Goal: Task Accomplishment & Management: Manage account settings

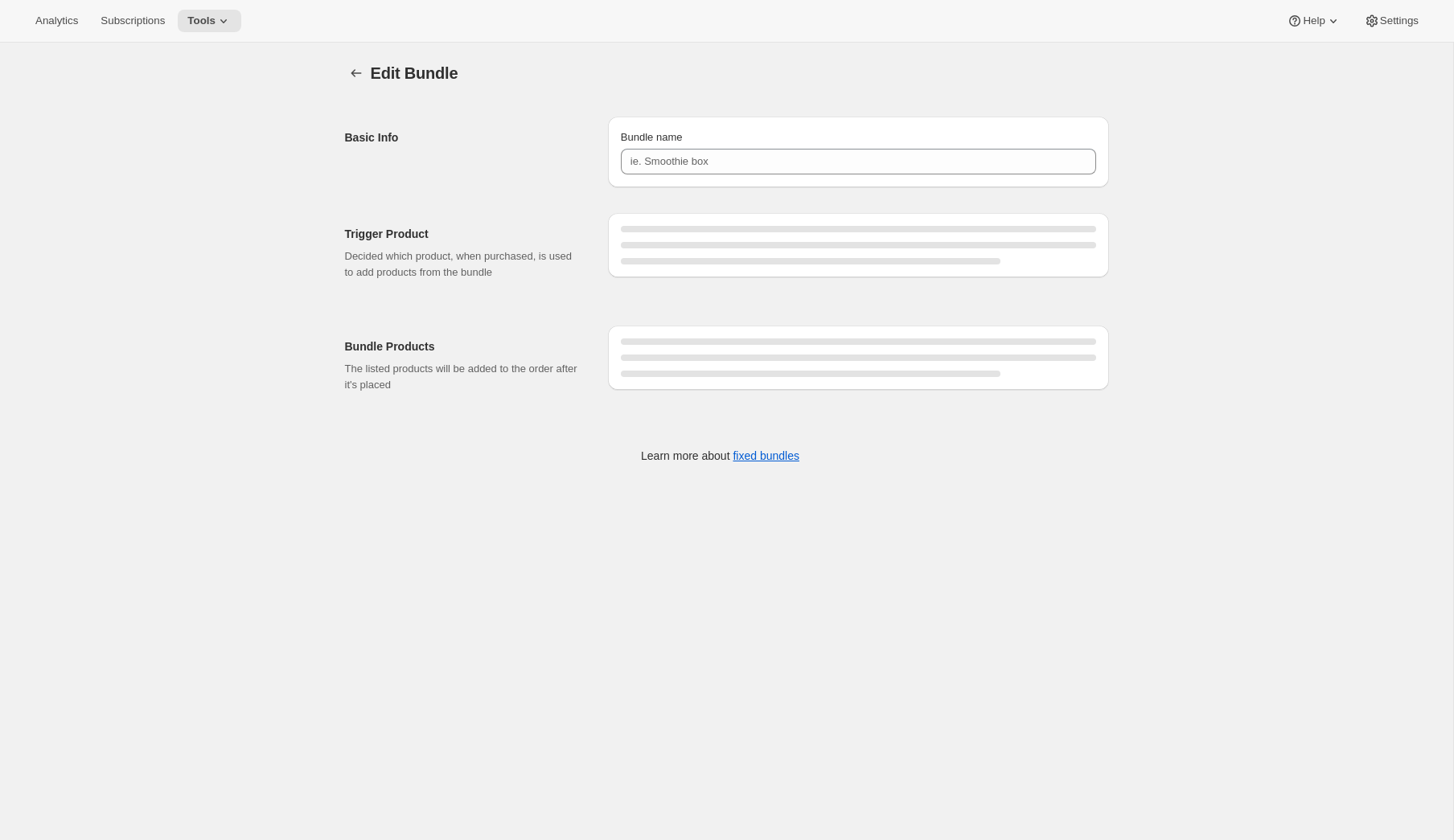
type input "Red Vine Bundle"
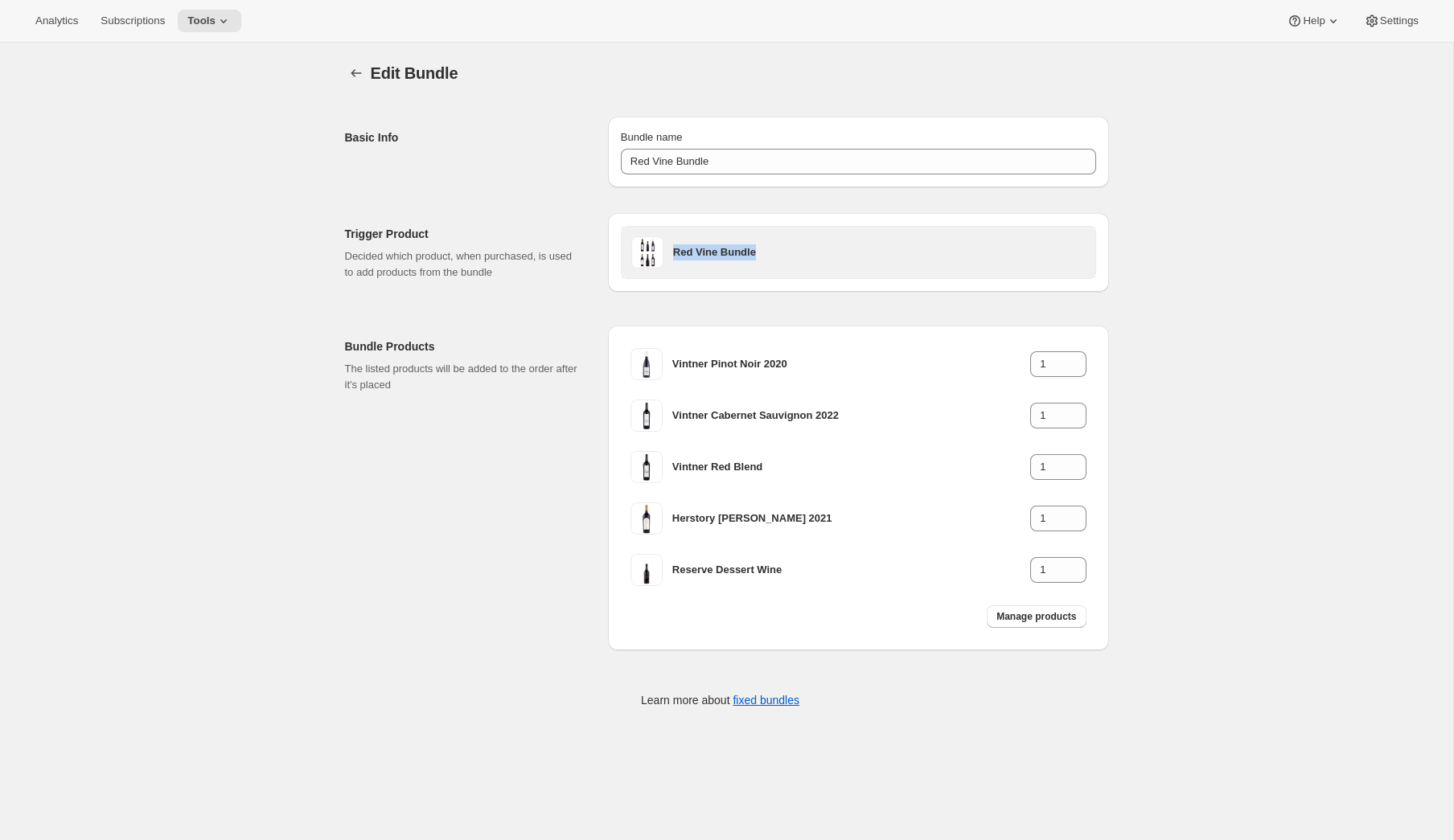
drag, startPoint x: 791, startPoint y: 257, endPoint x: 672, endPoint y: 253, distance: 119.1
click at [673, 253] on h3 "Red Vine Bundle" at bounding box center [879, 252] width 412 height 16
click at [720, 259] on h3 "Red Vine Bundle" at bounding box center [879, 252] width 412 height 16
click at [716, 263] on div "Red Vine Bundle" at bounding box center [879, 252] width 412 height 32
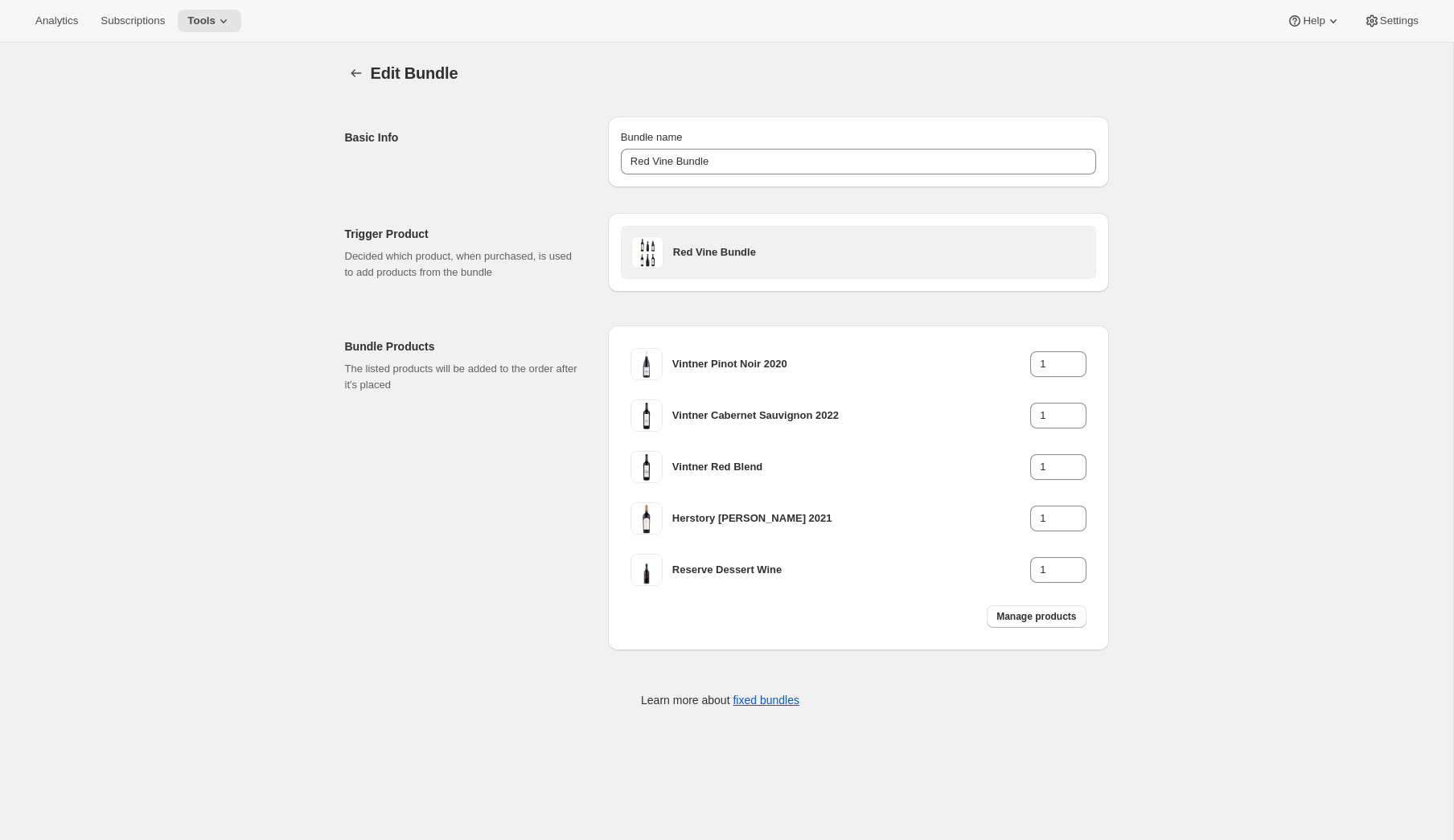
click at [716, 263] on div "Red Vine Bundle" at bounding box center [879, 252] width 412 height 32
click at [705, 252] on h3 "Red Vine Bundle" at bounding box center [879, 252] width 412 height 16
drag, startPoint x: 675, startPoint y: 251, endPoint x: 797, endPoint y: 251, distance: 122.0
click at [797, 251] on h3 "Red Vine Bundle" at bounding box center [879, 252] width 412 height 16
copy h3 "Red Vine Bundle"
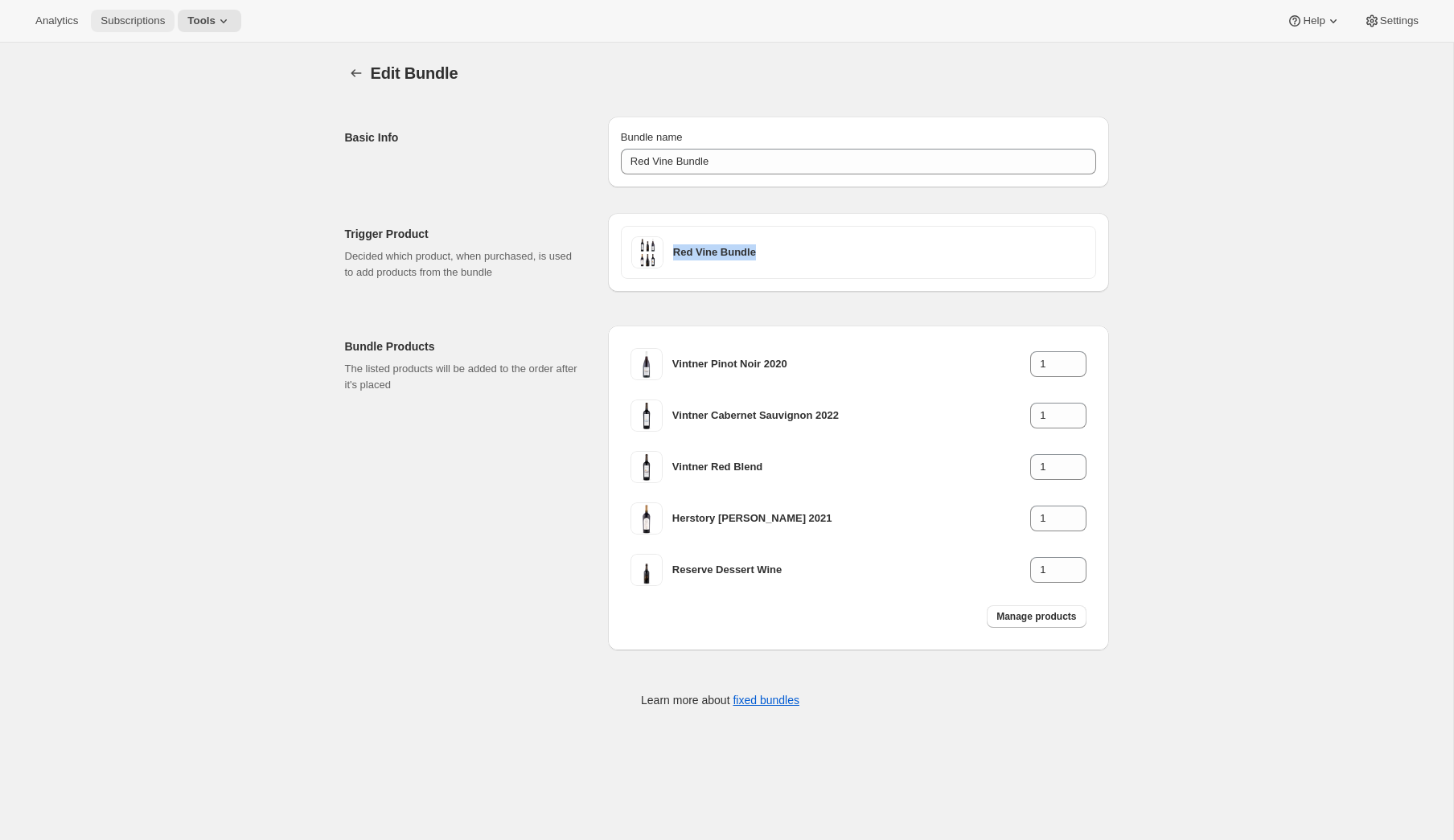
click at [160, 19] on span "Subscriptions" at bounding box center [133, 21] width 64 height 13
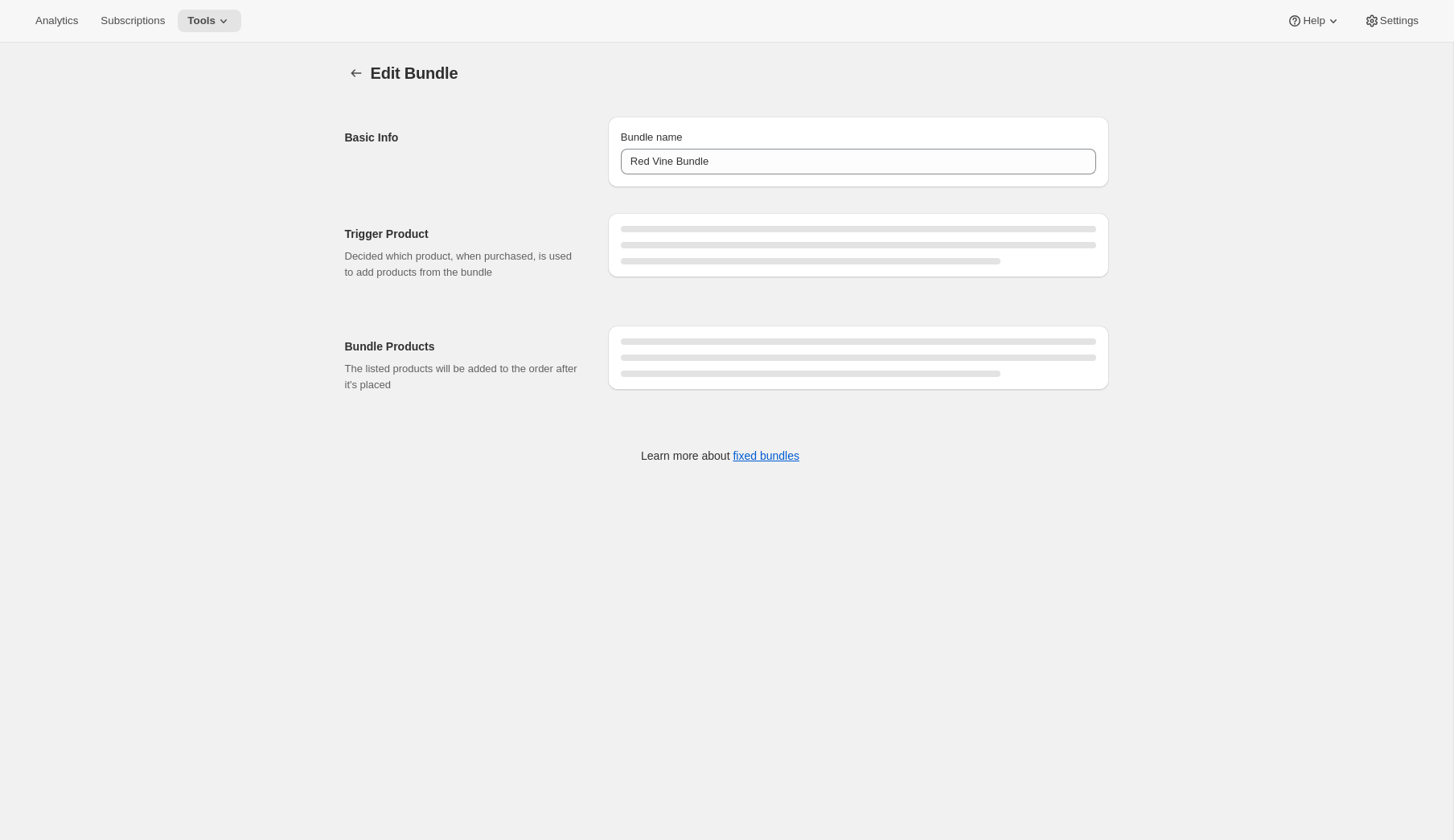
type input "Red Vine Bundle"
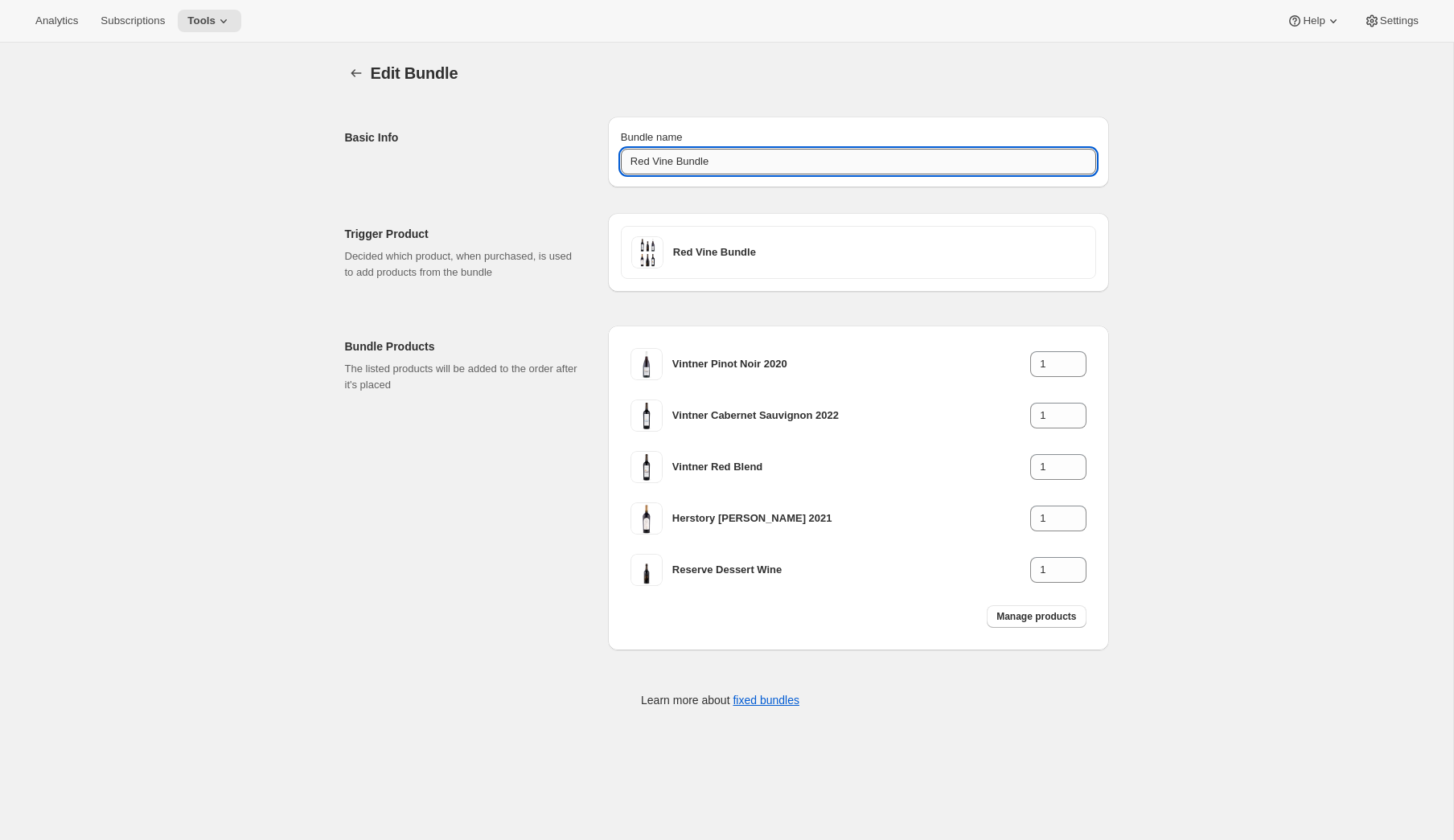
click at [724, 162] on input "Red Vine Bundle" at bounding box center [858, 161] width 475 height 25
click at [560, 134] on h2 "Basic Info" at bounding box center [463, 138] width 237 height 16
click at [682, 168] on input "Red Vine Bundle" at bounding box center [858, 161] width 475 height 25
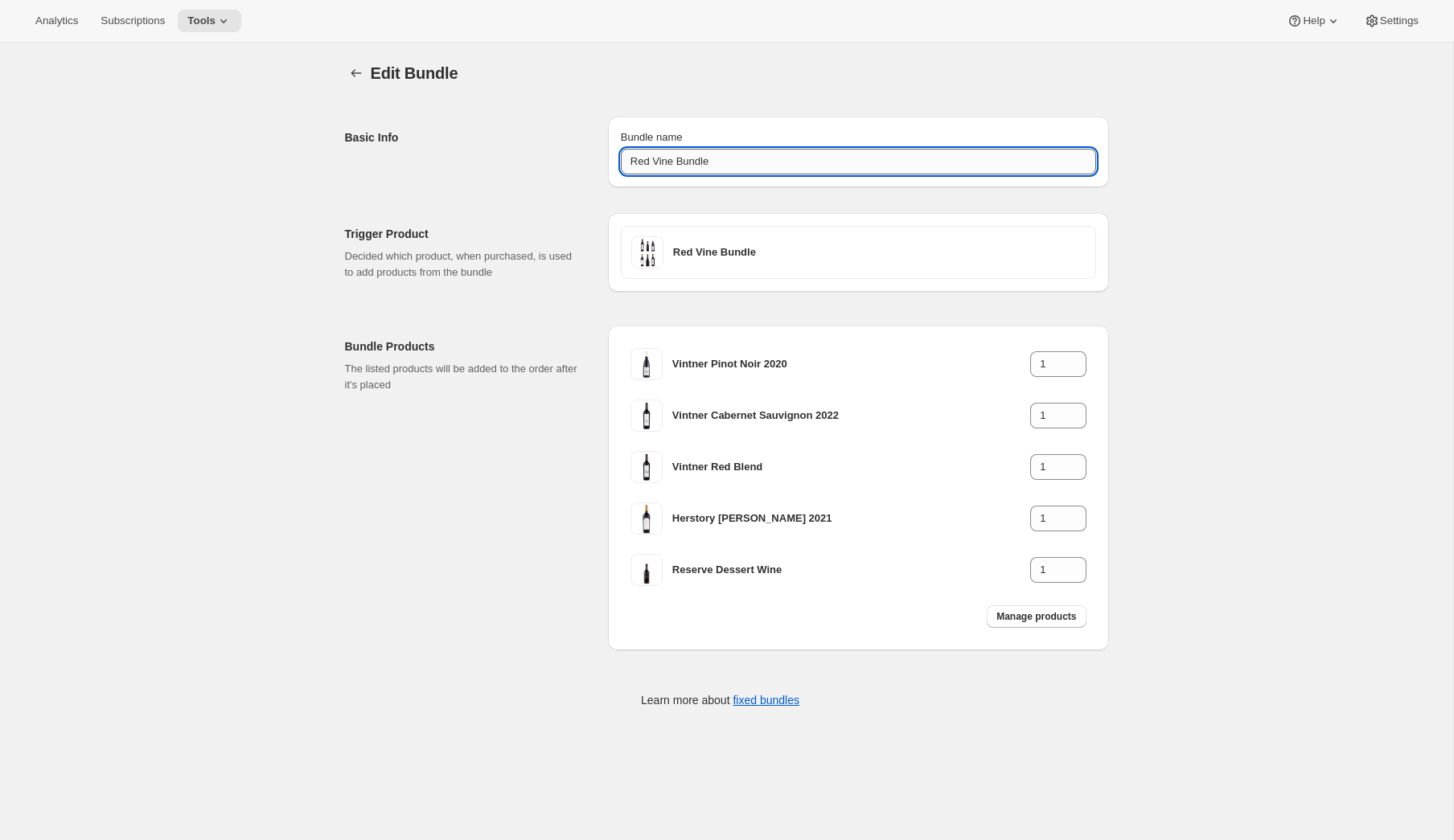
click at [682, 168] on input "Red Vine Bundle" at bounding box center [858, 161] width 475 height 25
click at [746, 150] on input "Red Vine Bundle" at bounding box center [858, 161] width 475 height 25
click at [745, 155] on input "Red Vine Bundle" at bounding box center [858, 161] width 475 height 25
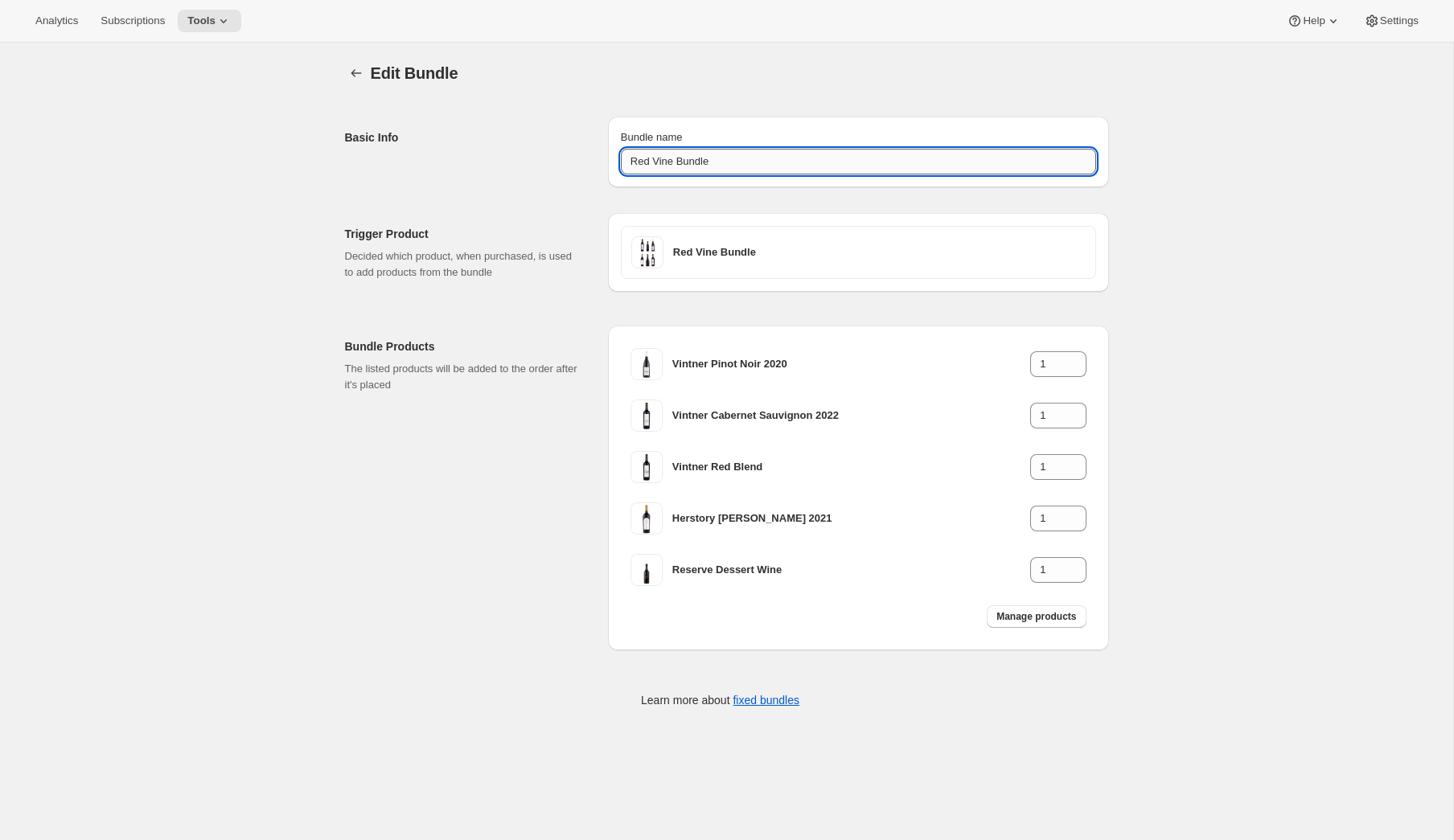
click at [745, 155] on input "Red Vine Bundle" at bounding box center [858, 161] width 475 height 25
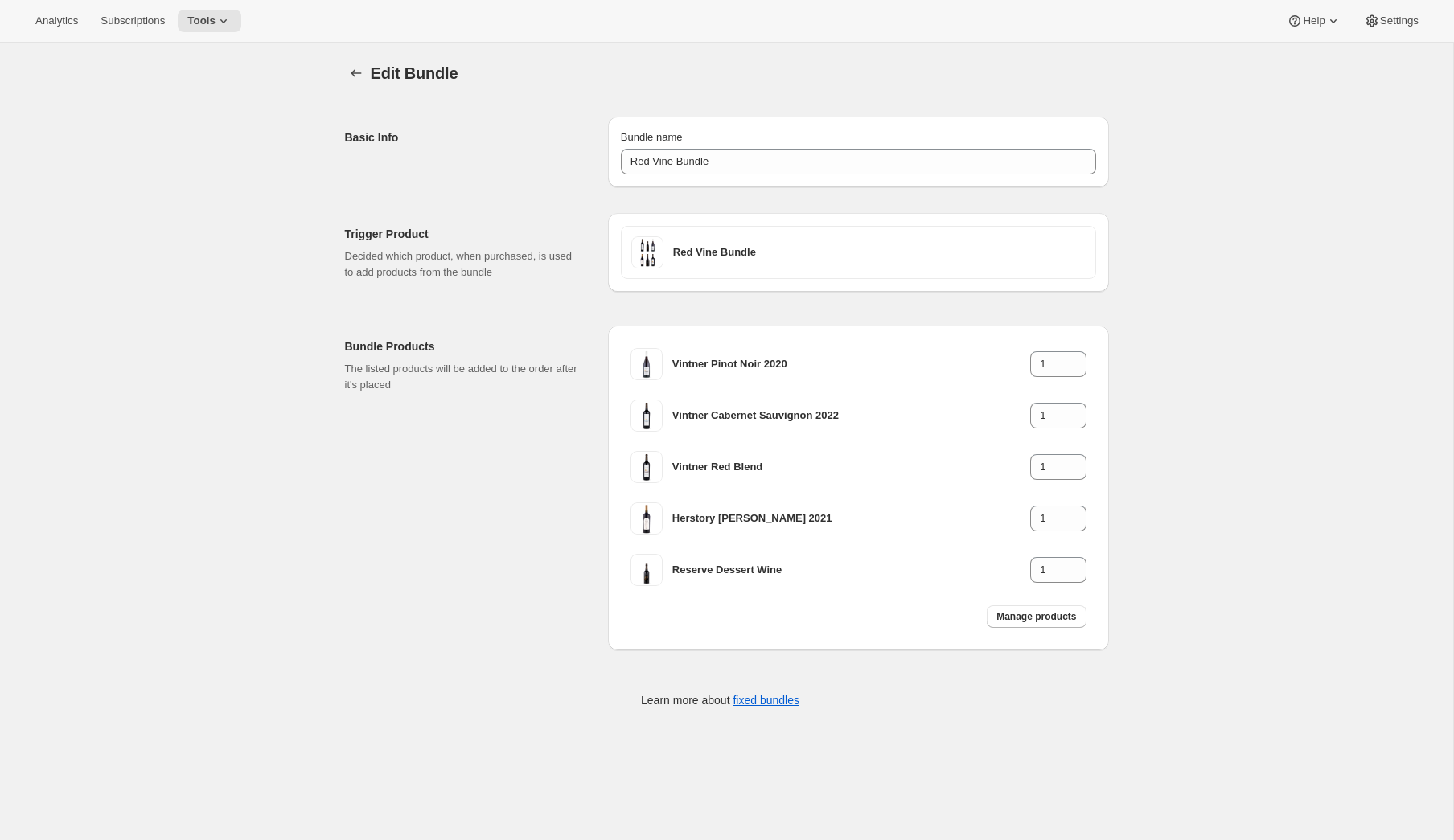
click at [662, 61] on div "Edit Bundle. This page is ready Edit Bundle" at bounding box center [727, 73] width 764 height 62
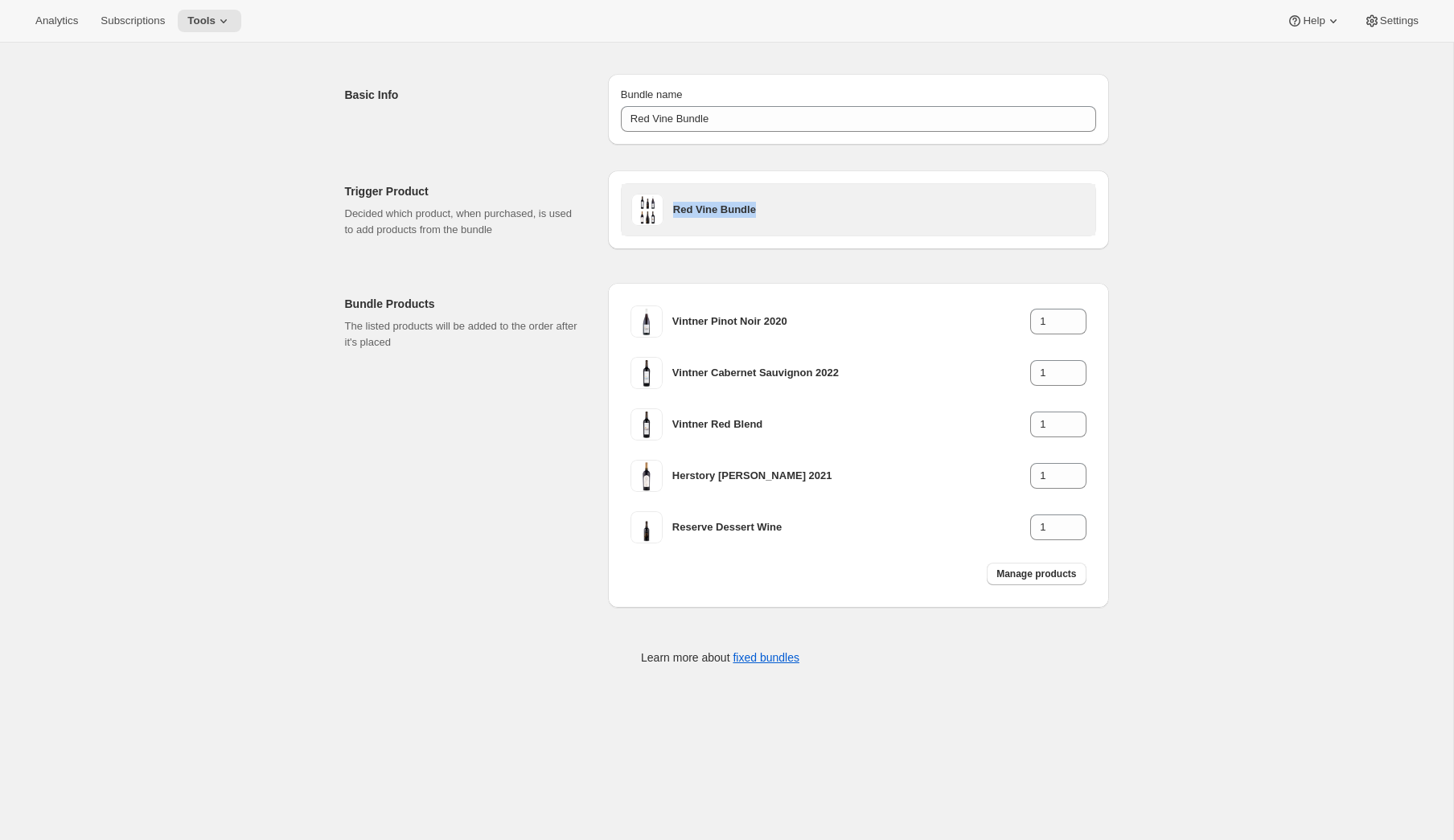
drag, startPoint x: 768, startPoint y: 210, endPoint x: 675, endPoint y: 209, distance: 93.0
click at [675, 209] on h3 "Red Vine Bundle" at bounding box center [879, 210] width 412 height 16
copy h3 "Red Vine Bundle"
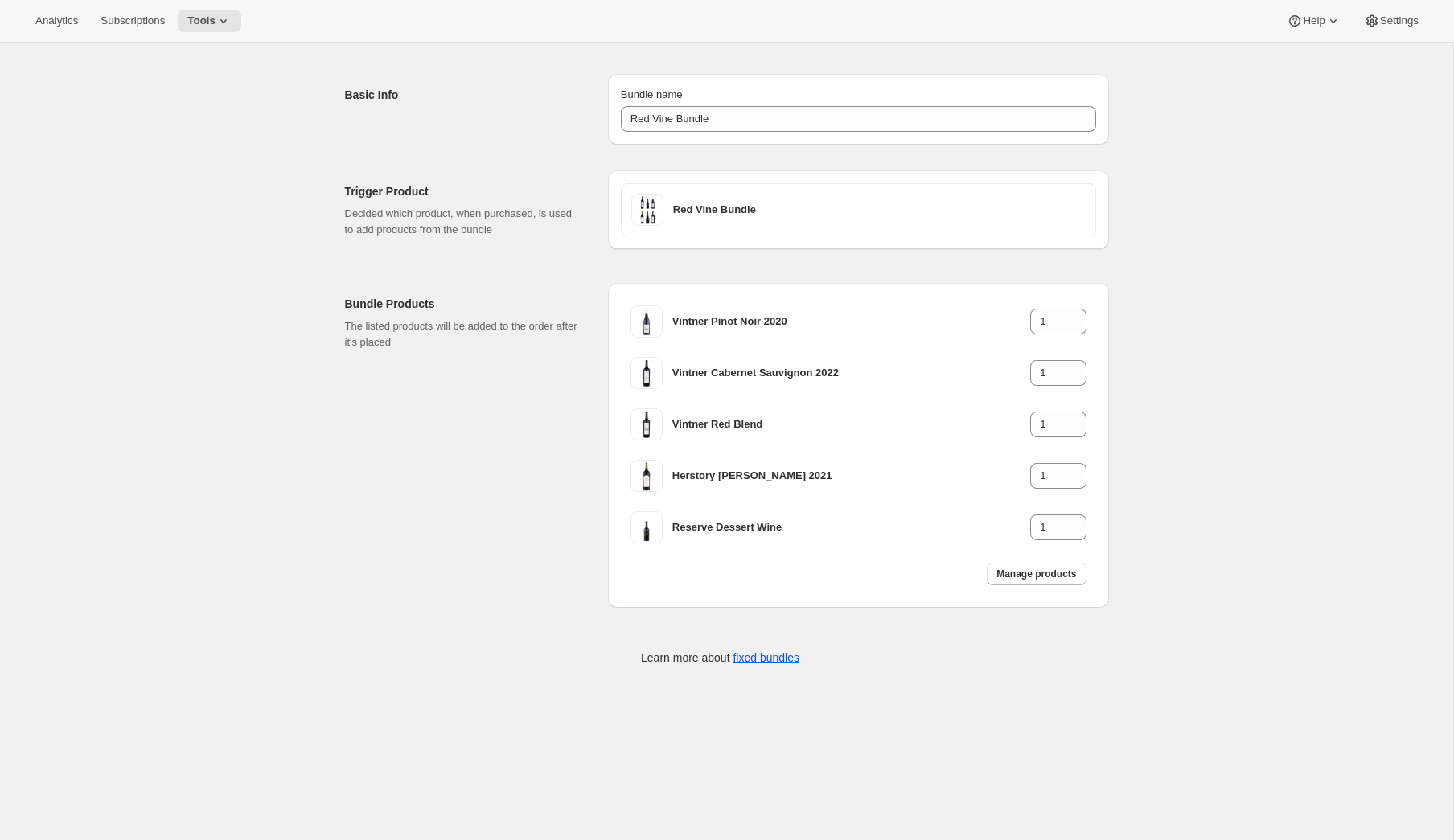
click at [124, 34] on div "Analytics Subscriptions Tools Help Settings" at bounding box center [727, 21] width 1454 height 43
click at [130, 27] on button "Subscriptions" at bounding box center [133, 21] width 84 height 22
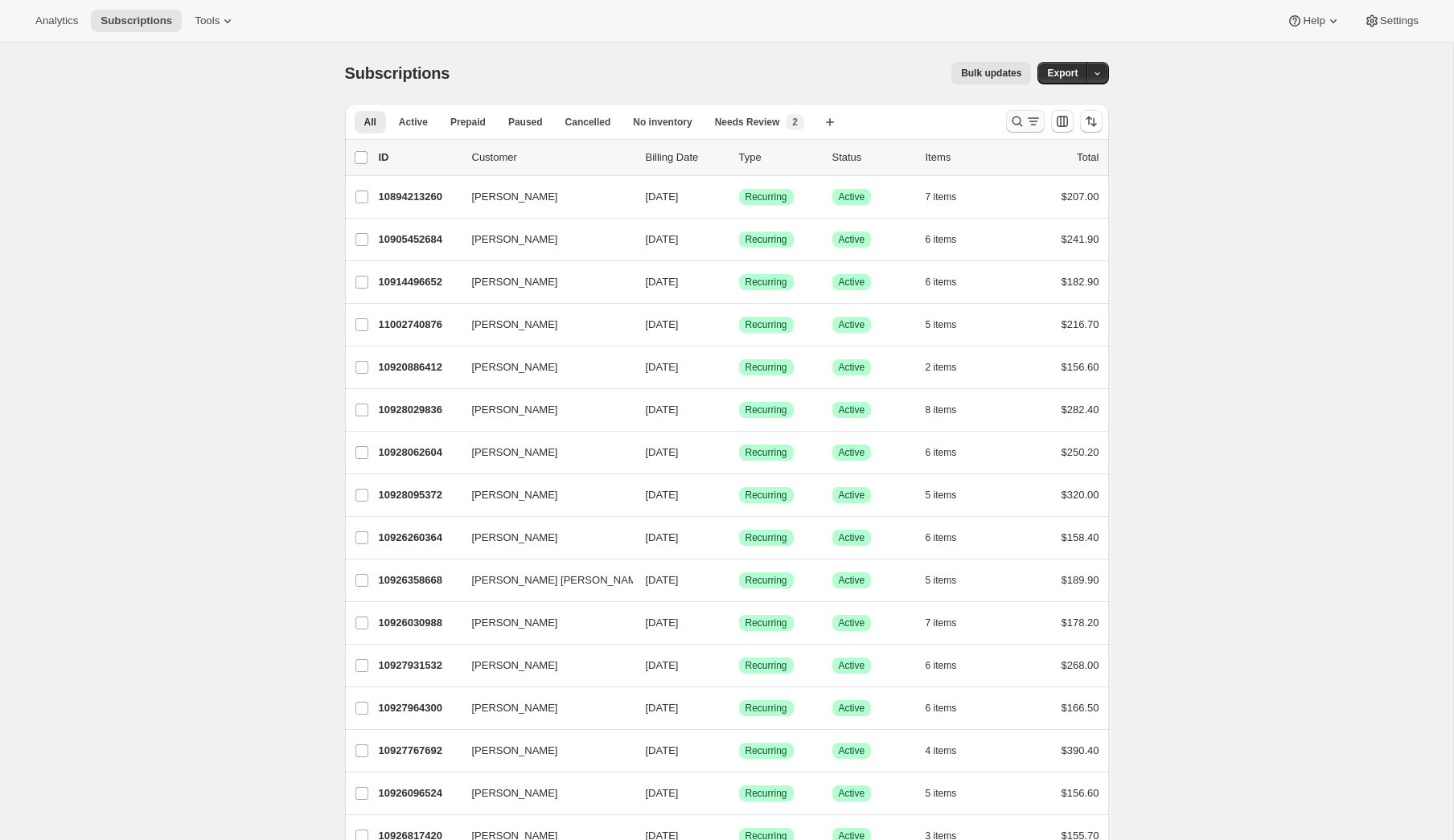
click at [1024, 122] on icon "Search and filter results" at bounding box center [1017, 121] width 16 height 16
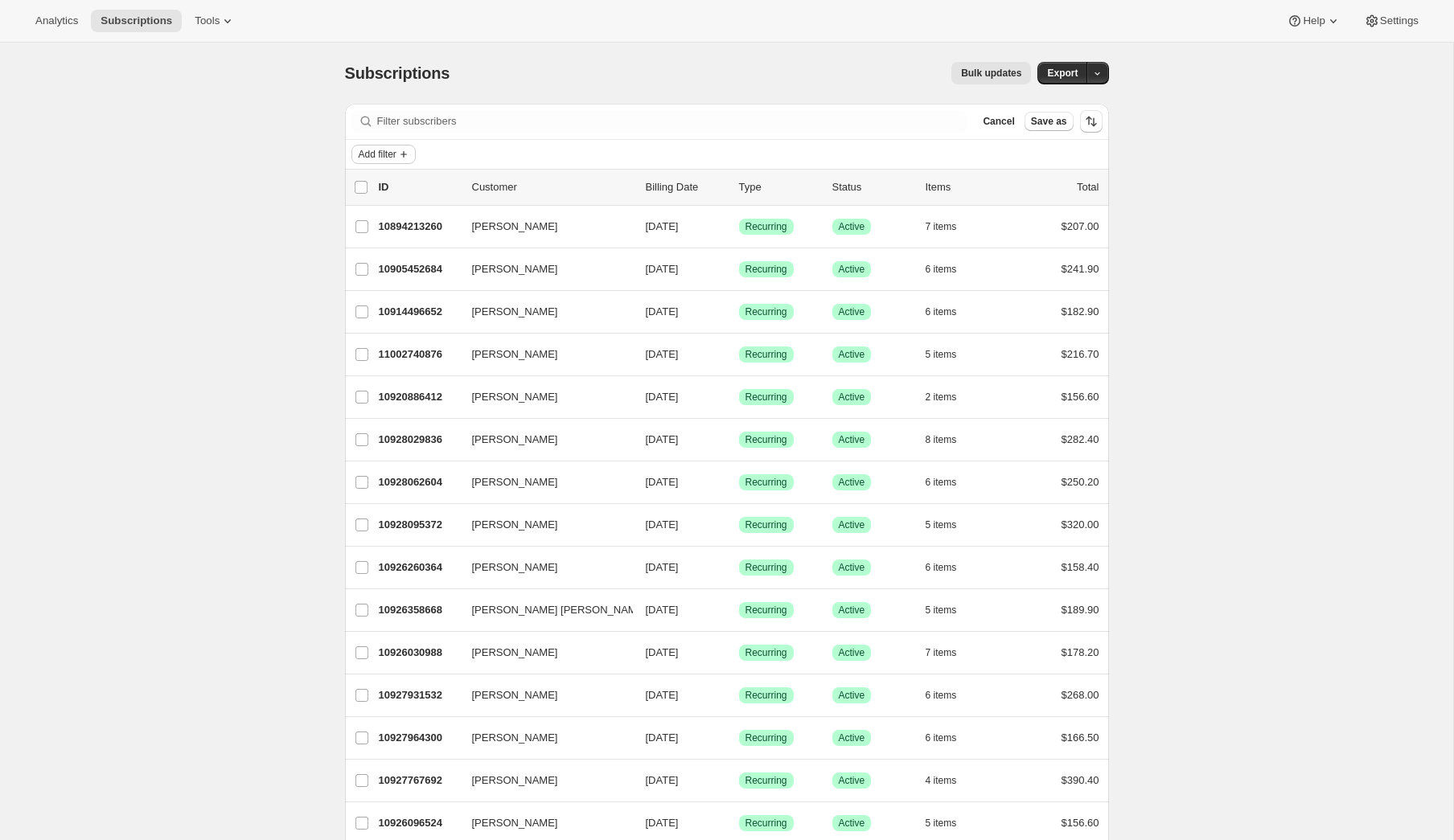
click at [387, 153] on span "Add filter" at bounding box center [377, 153] width 38 height 13
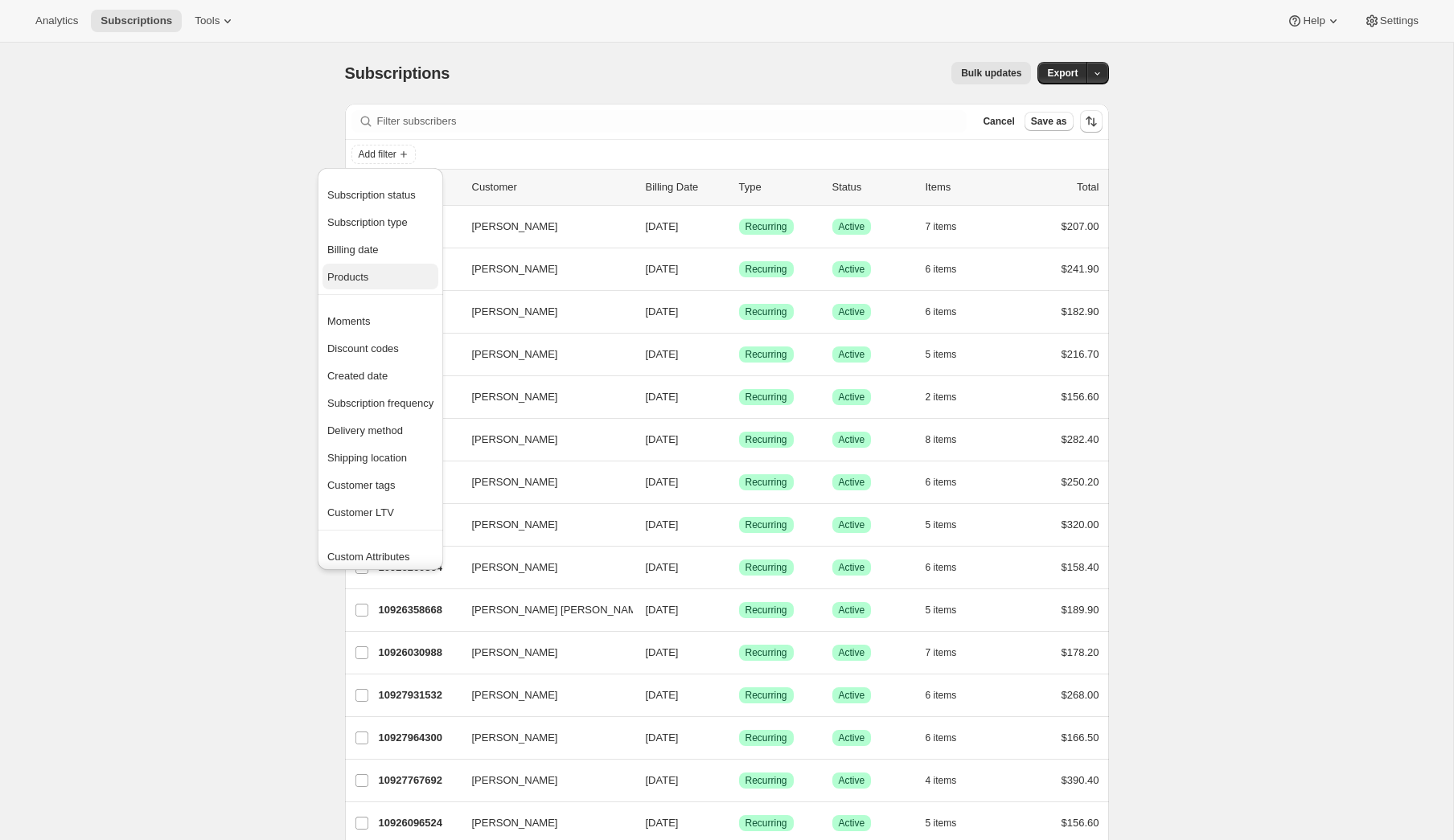
click at [384, 281] on span "Products" at bounding box center [380, 277] width 107 height 16
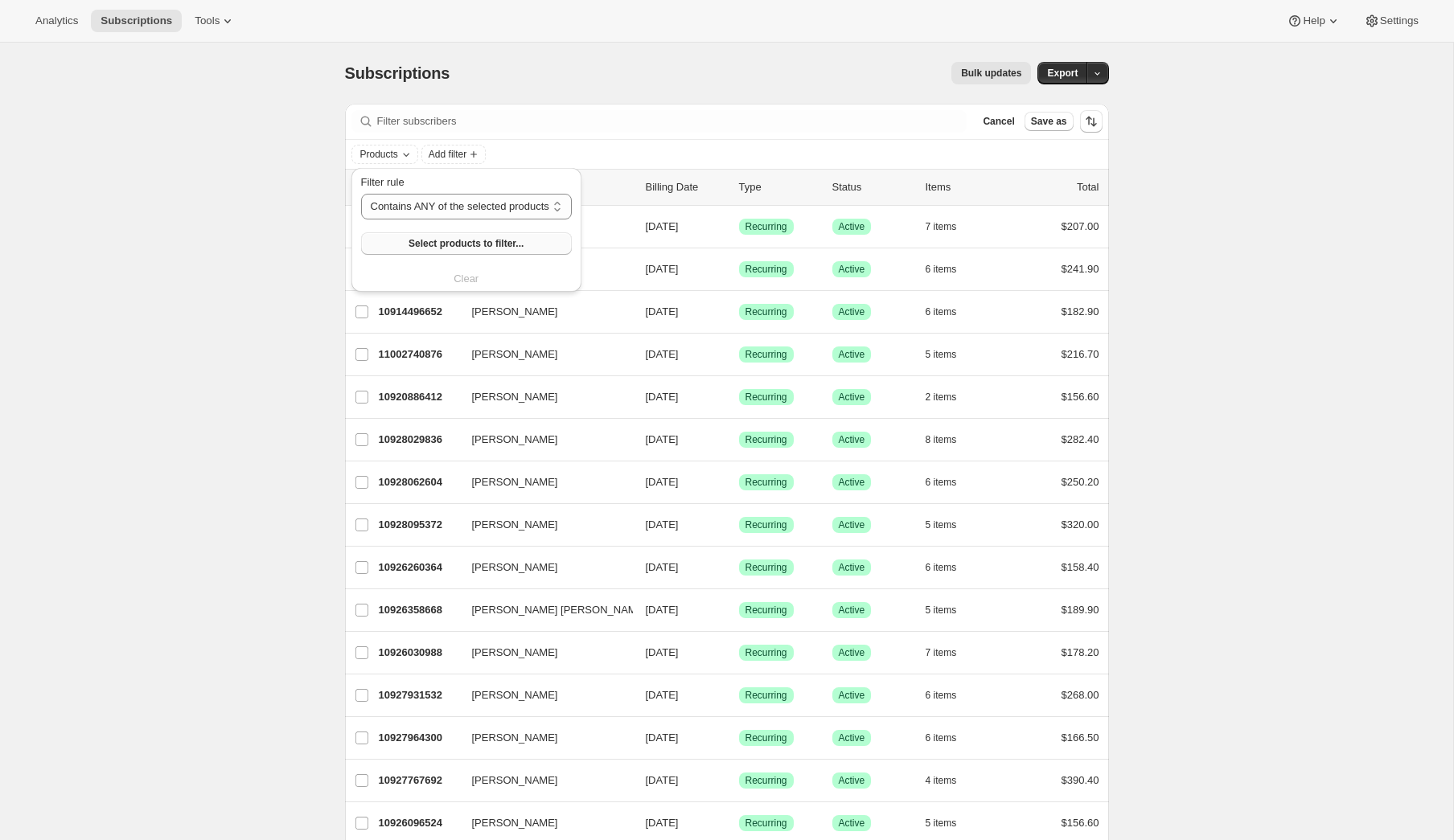
click at [452, 244] on span "Select products to filter..." at bounding box center [466, 243] width 115 height 13
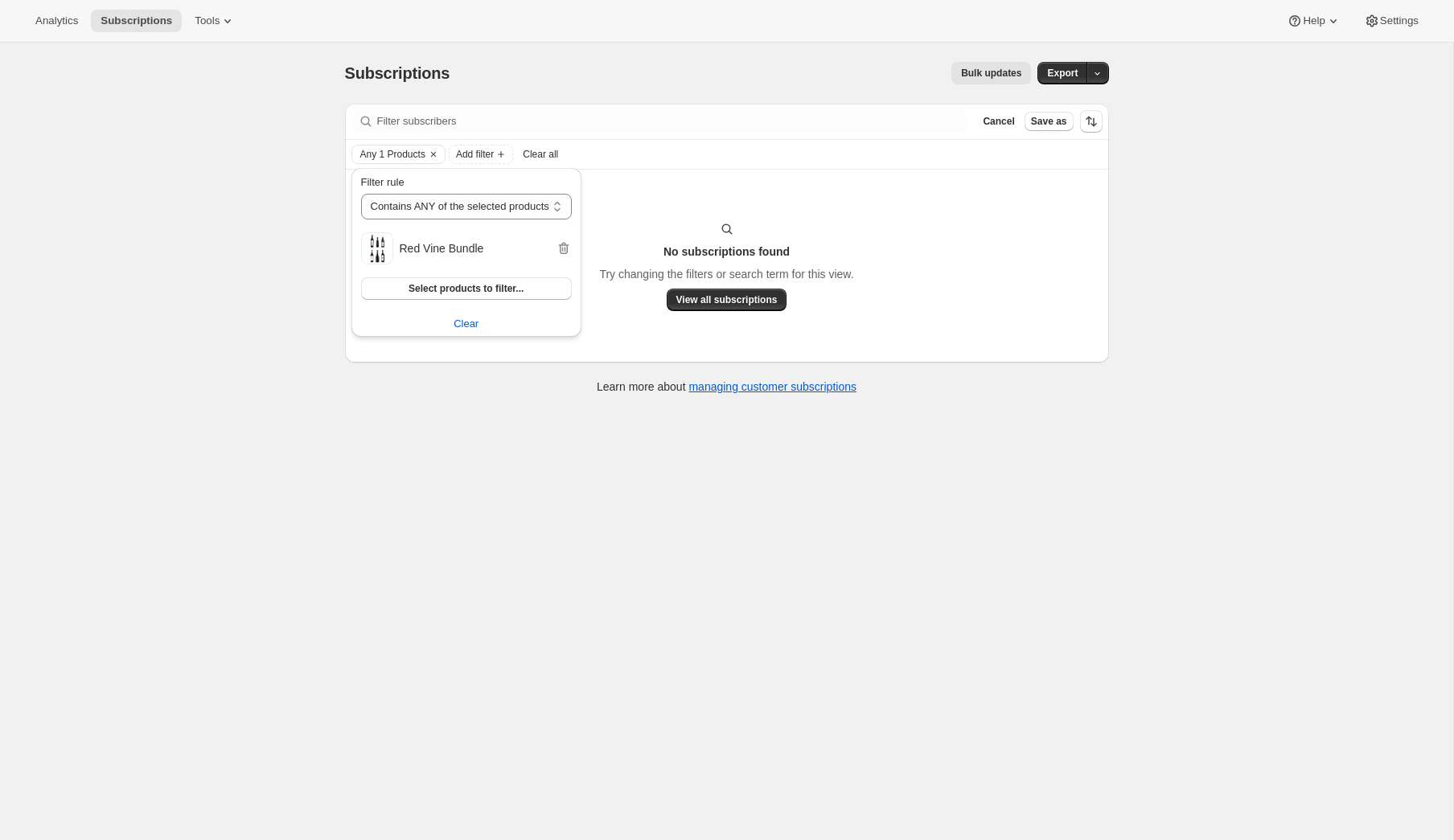
click at [703, 767] on div "Subscriptions. This page is ready Subscriptions Bulk updates More actions Bulk …" at bounding box center [726, 463] width 1453 height 840
click at [424, 152] on span "Any 1 Products" at bounding box center [393, 153] width 65 height 13
click at [685, 292] on button "View all subscriptions" at bounding box center [726, 300] width 120 height 22
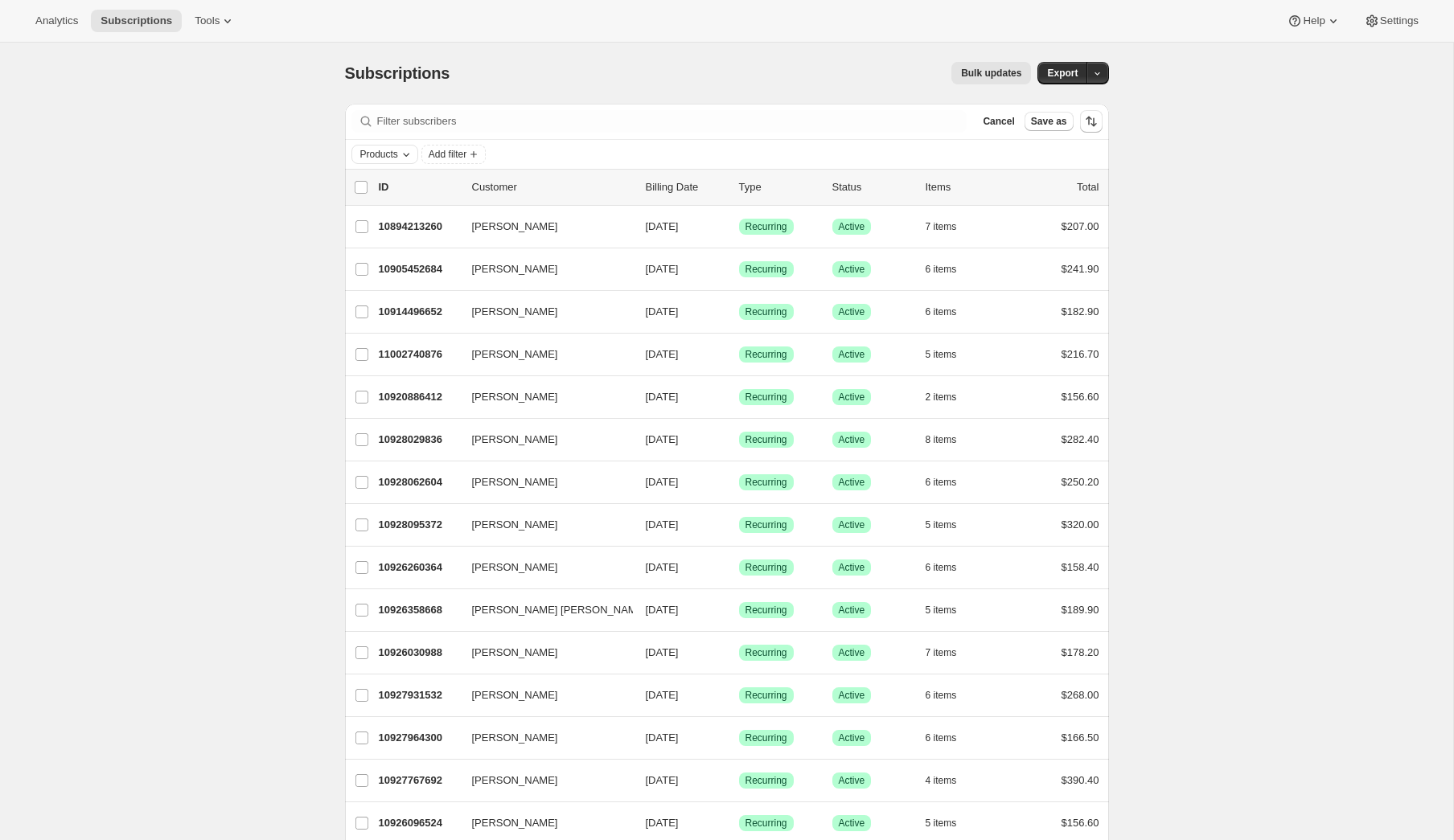
click at [385, 148] on span "Products" at bounding box center [379, 153] width 38 height 13
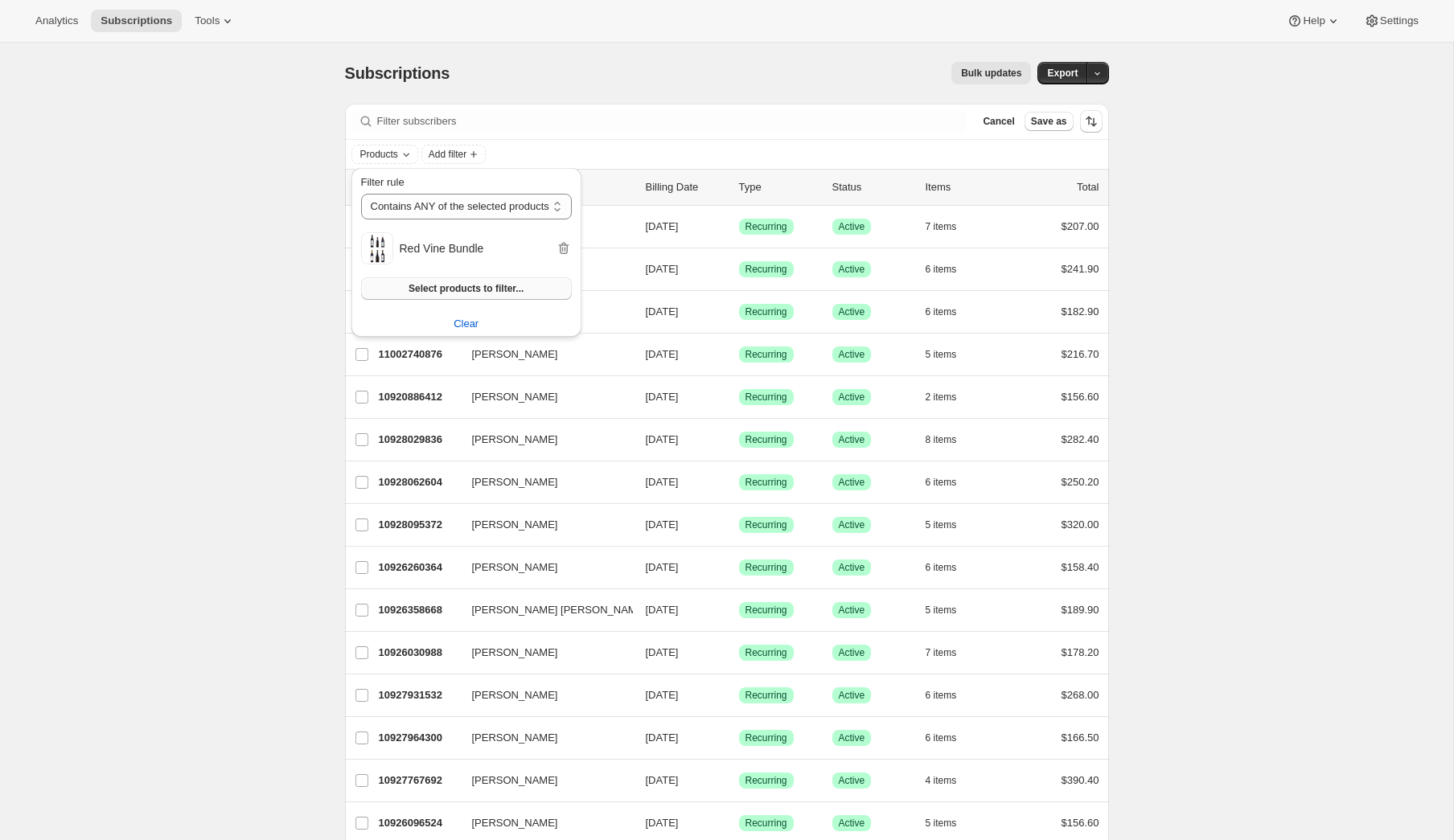
click at [462, 290] on span "Select products to filter..." at bounding box center [466, 288] width 115 height 13
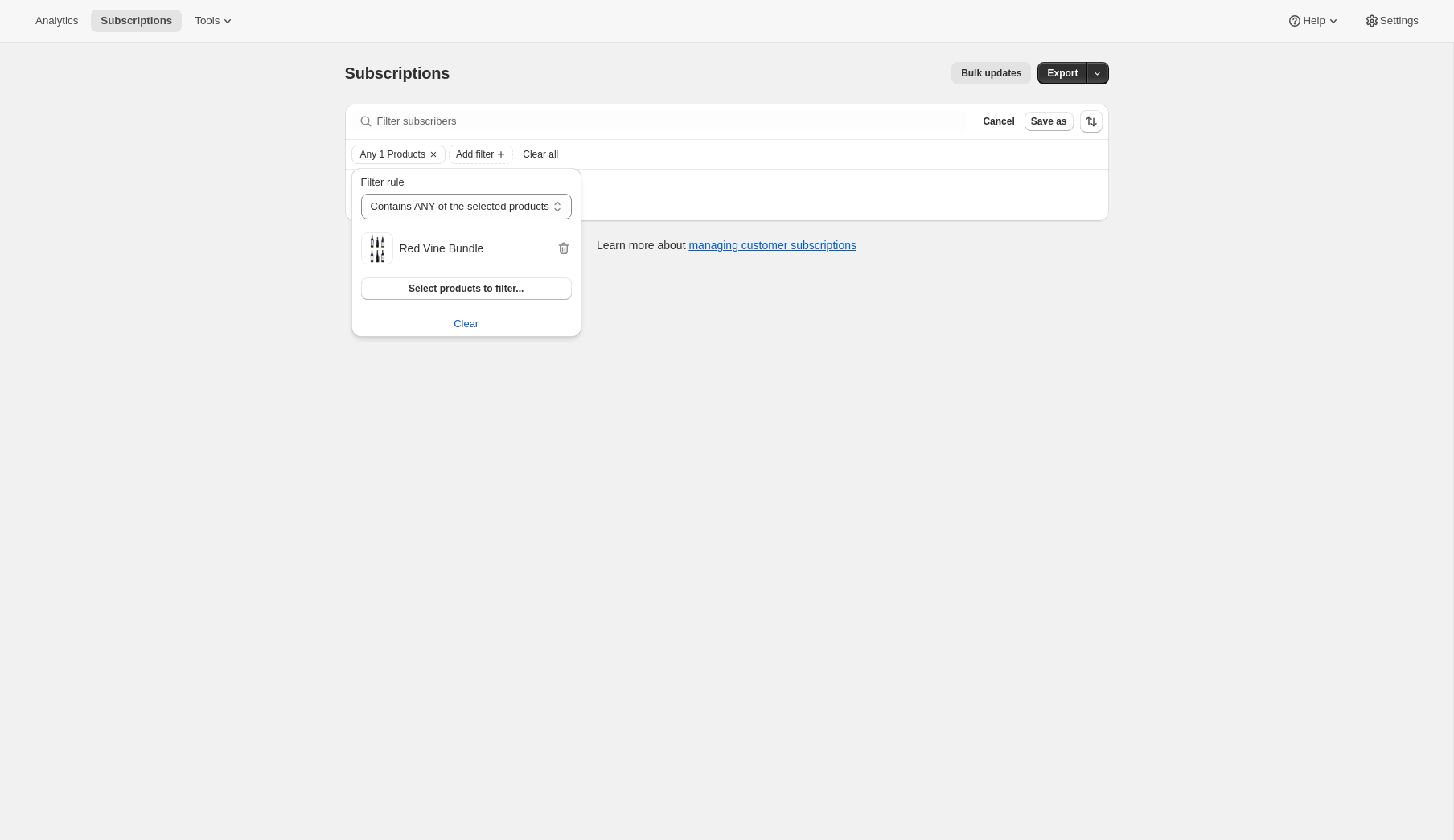
click at [949, 486] on div "Subscriptions. This page is ready Subscriptions Bulk updates More actions Bulk …" at bounding box center [726, 463] width 1453 height 840
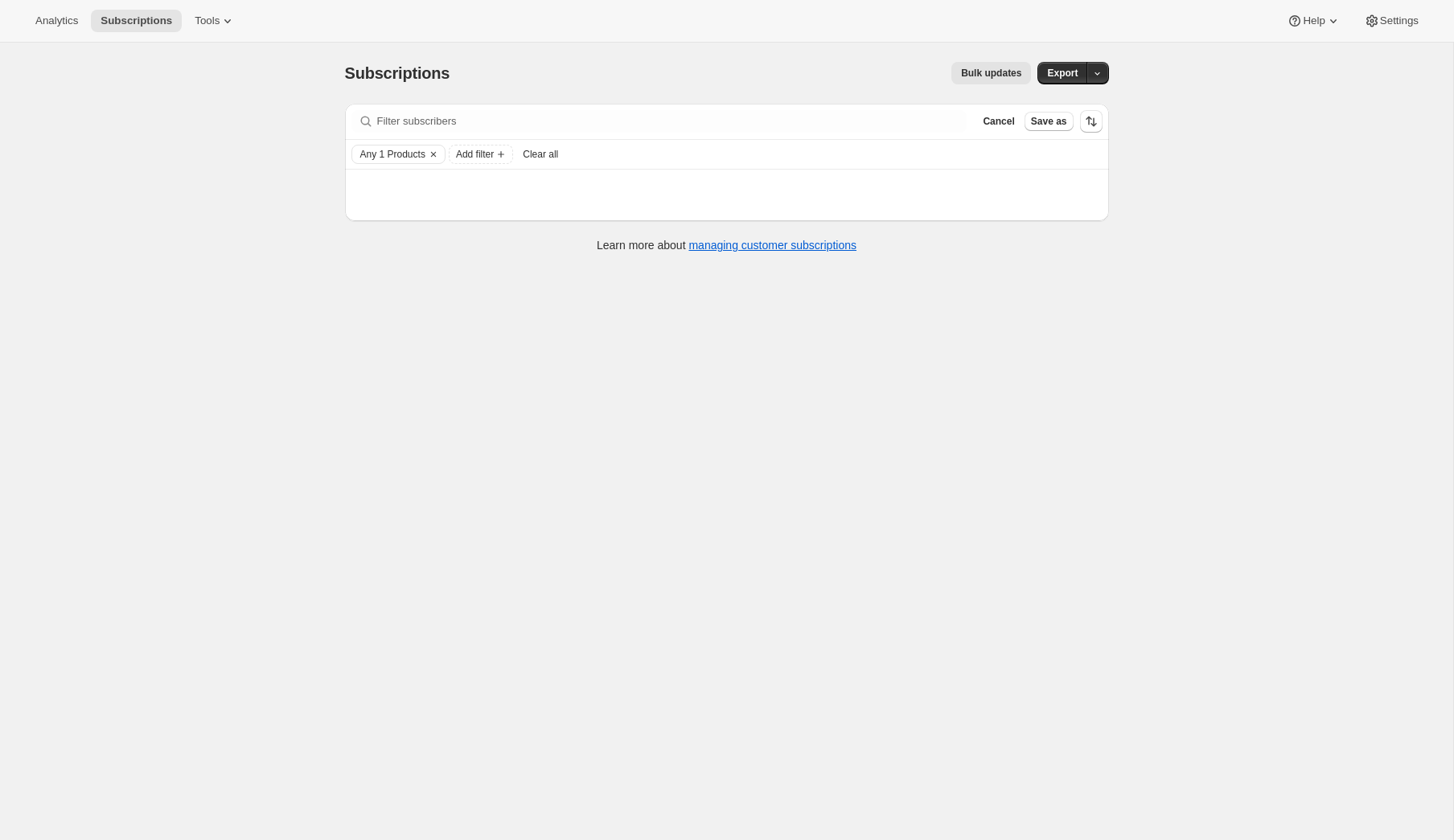
click at [853, 161] on div "Any 1 Products Add filter Clear all" at bounding box center [727, 154] width 751 height 20
click at [421, 258] on div "Filter subscribers Cancel Save as Any 1 Products Add filter Clear all Items are…" at bounding box center [727, 187] width 764 height 166
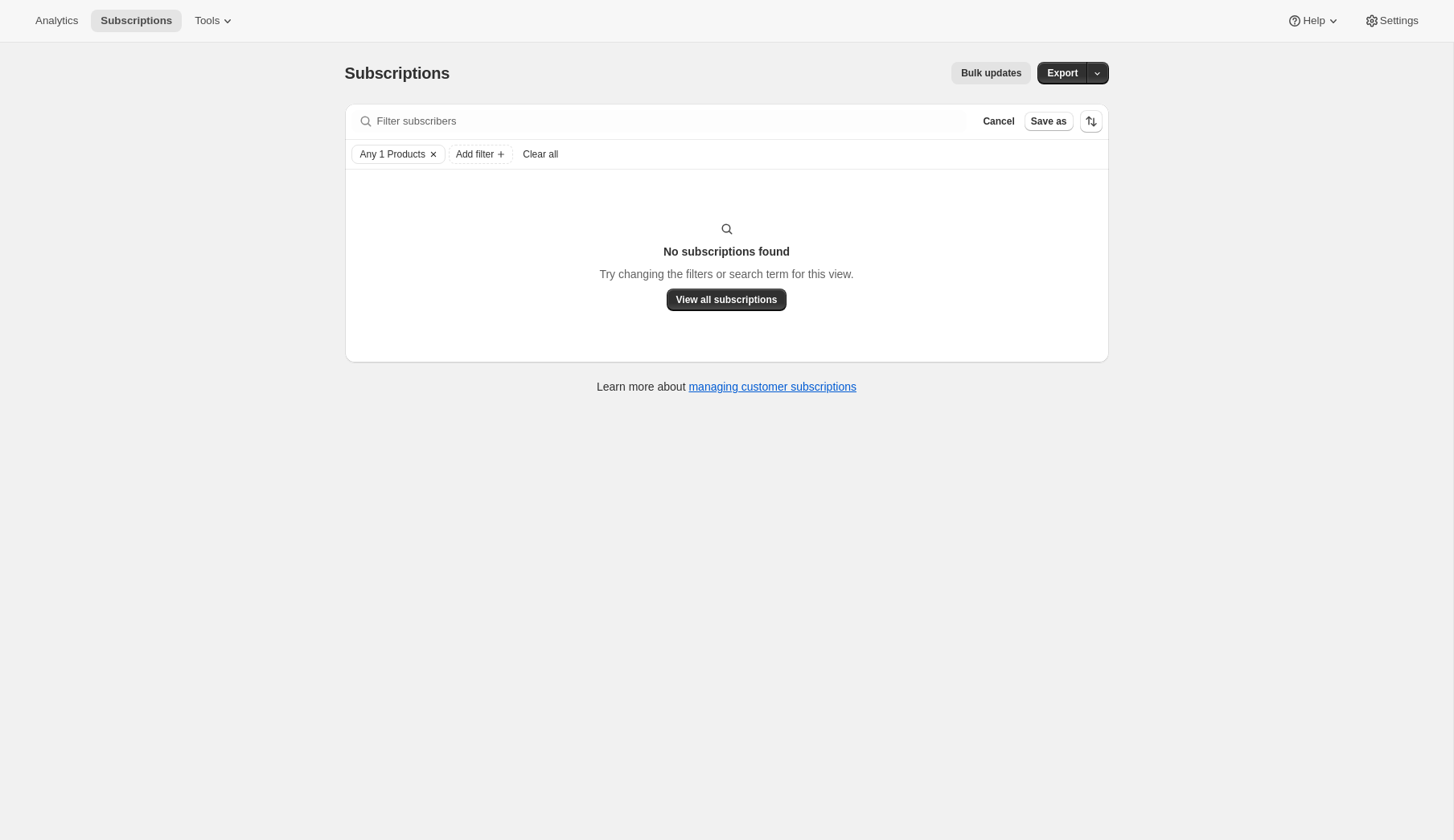
click at [435, 155] on icon "Clear" at bounding box center [433, 154] width 5 height 5
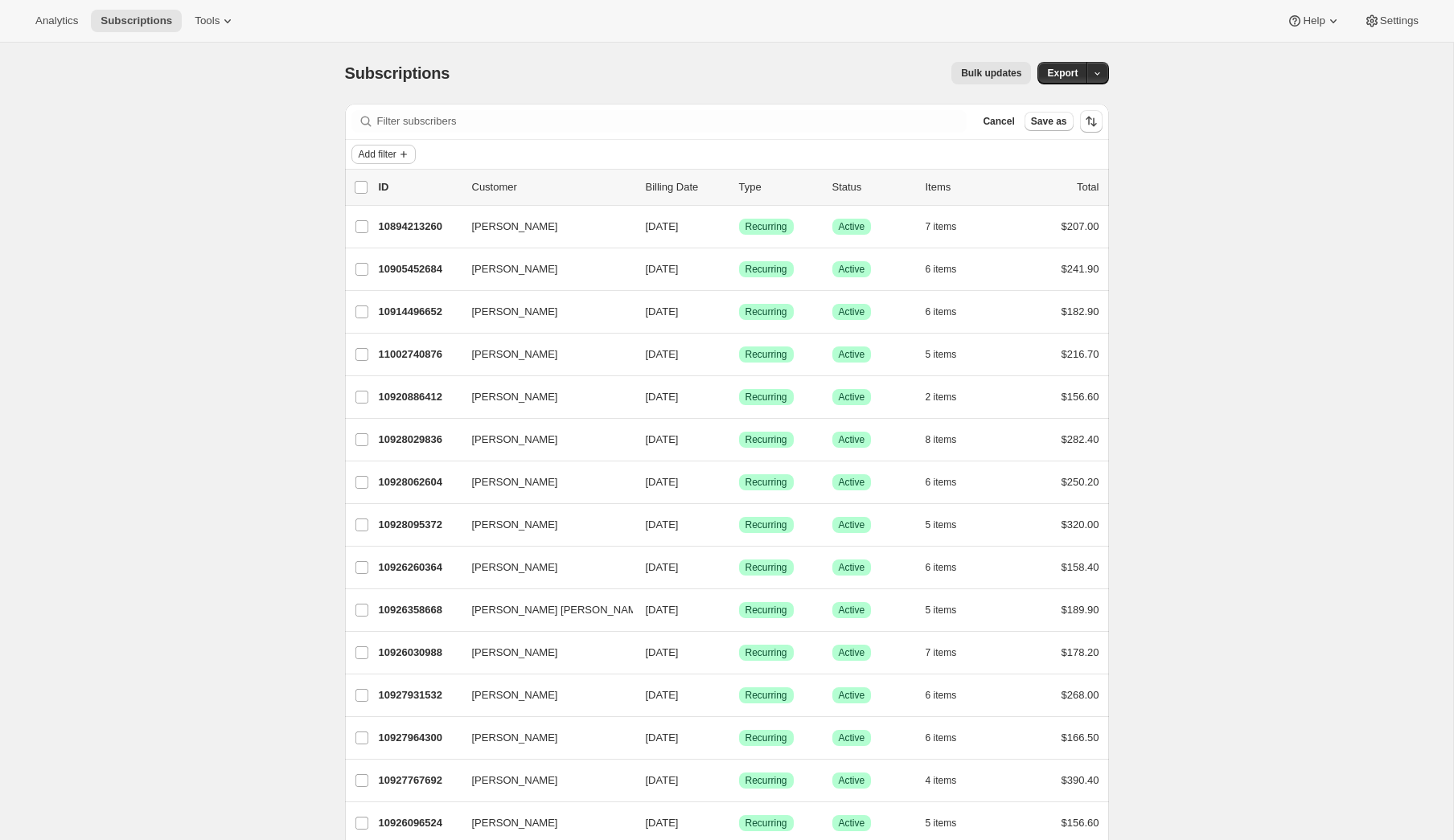
click at [393, 157] on span "Add filter" at bounding box center [377, 153] width 38 height 13
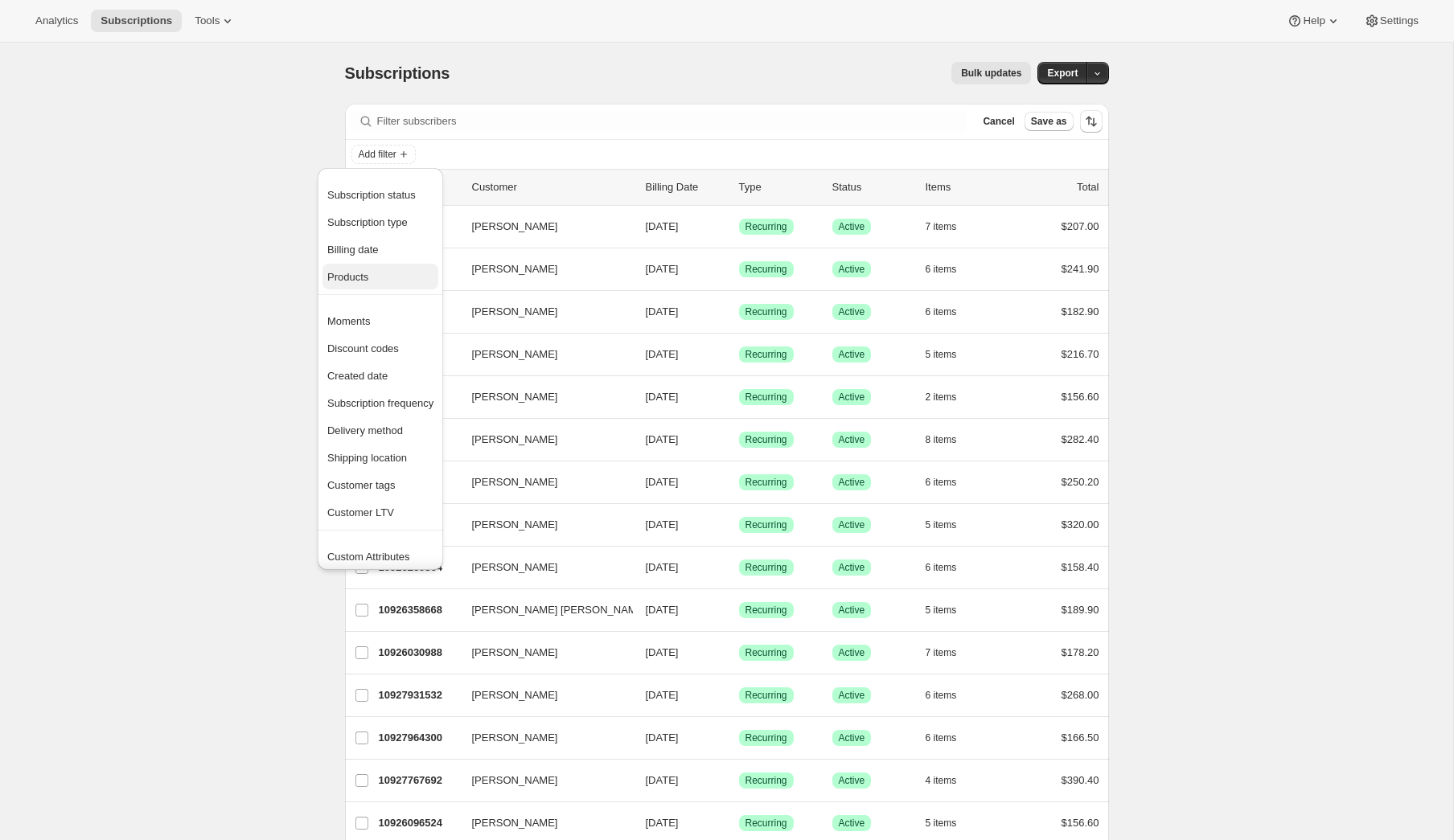
click at [364, 280] on span "Products" at bounding box center [348, 276] width 41 height 12
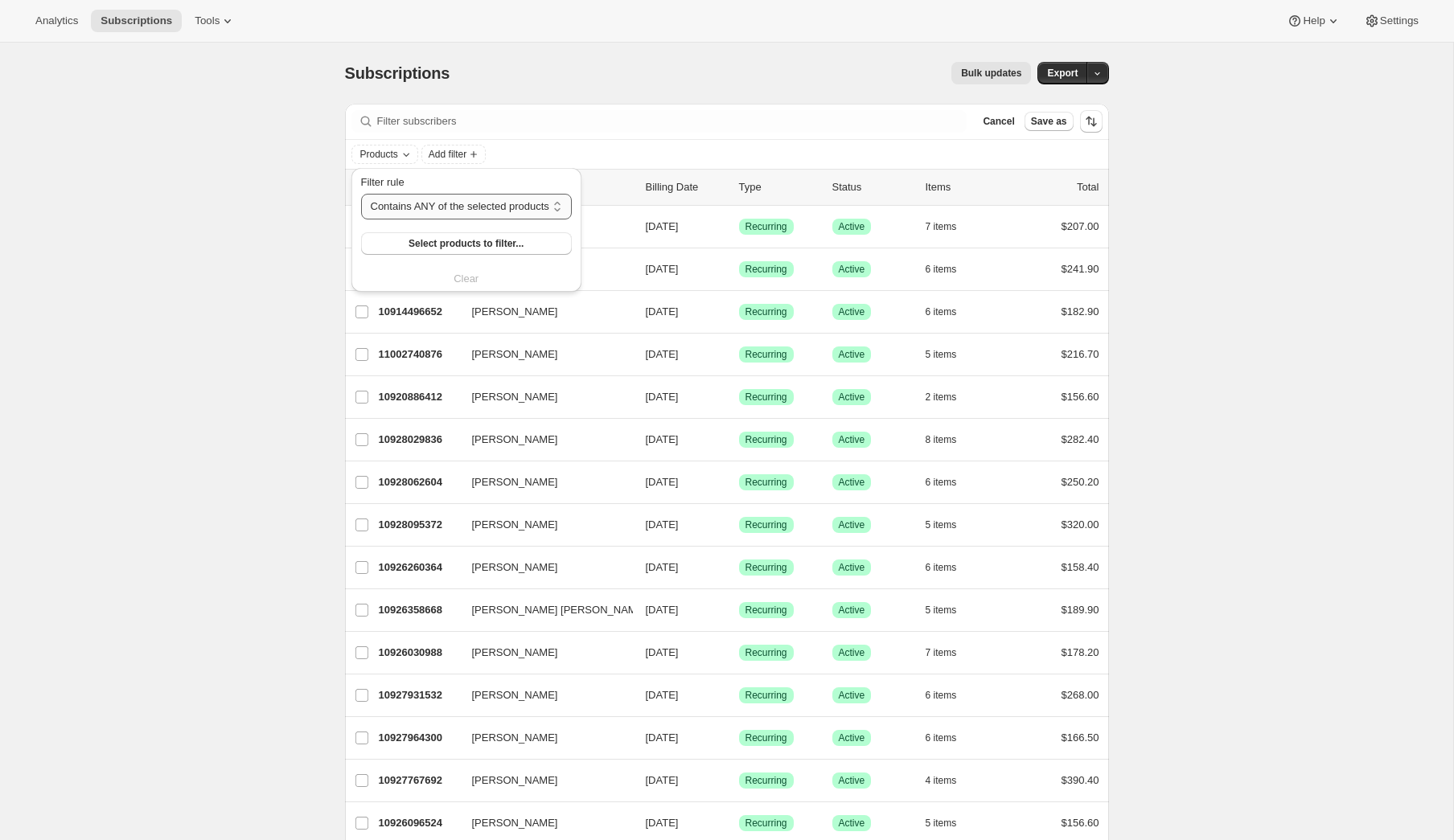
click at [455, 214] on select "Contains ANY of the selected products Contains ALL of the selected products Con…" at bounding box center [467, 206] width 211 height 25
select select "only"
click at [362, 193] on select "Contains ANY of the selected products Contains ALL of the selected products Con…" at bounding box center [467, 206] width 211 height 25
click at [431, 245] on span "Select products to filter..." at bounding box center [469, 243] width 115 height 13
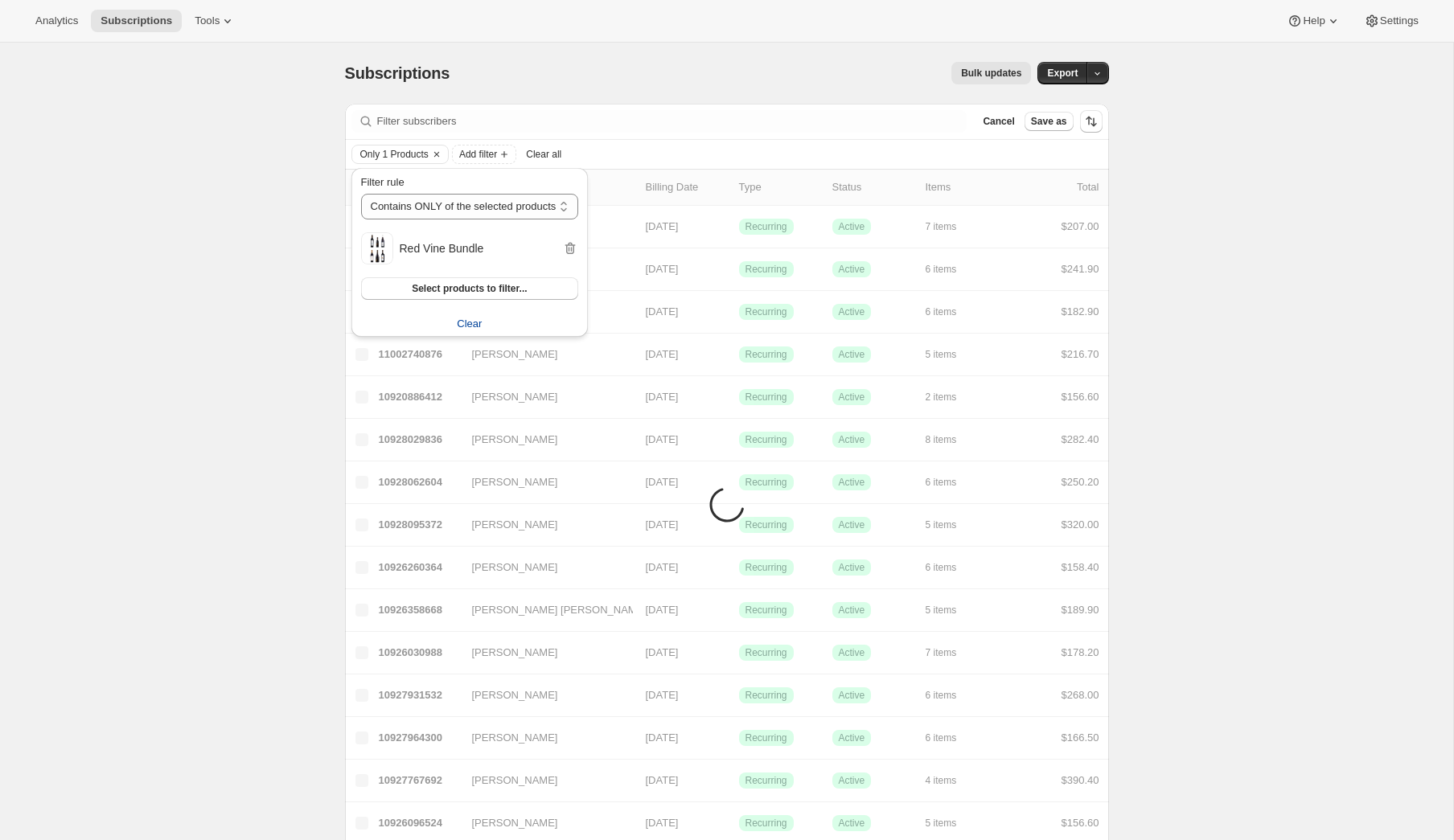
click at [482, 324] on span "Clear" at bounding box center [470, 323] width 25 height 16
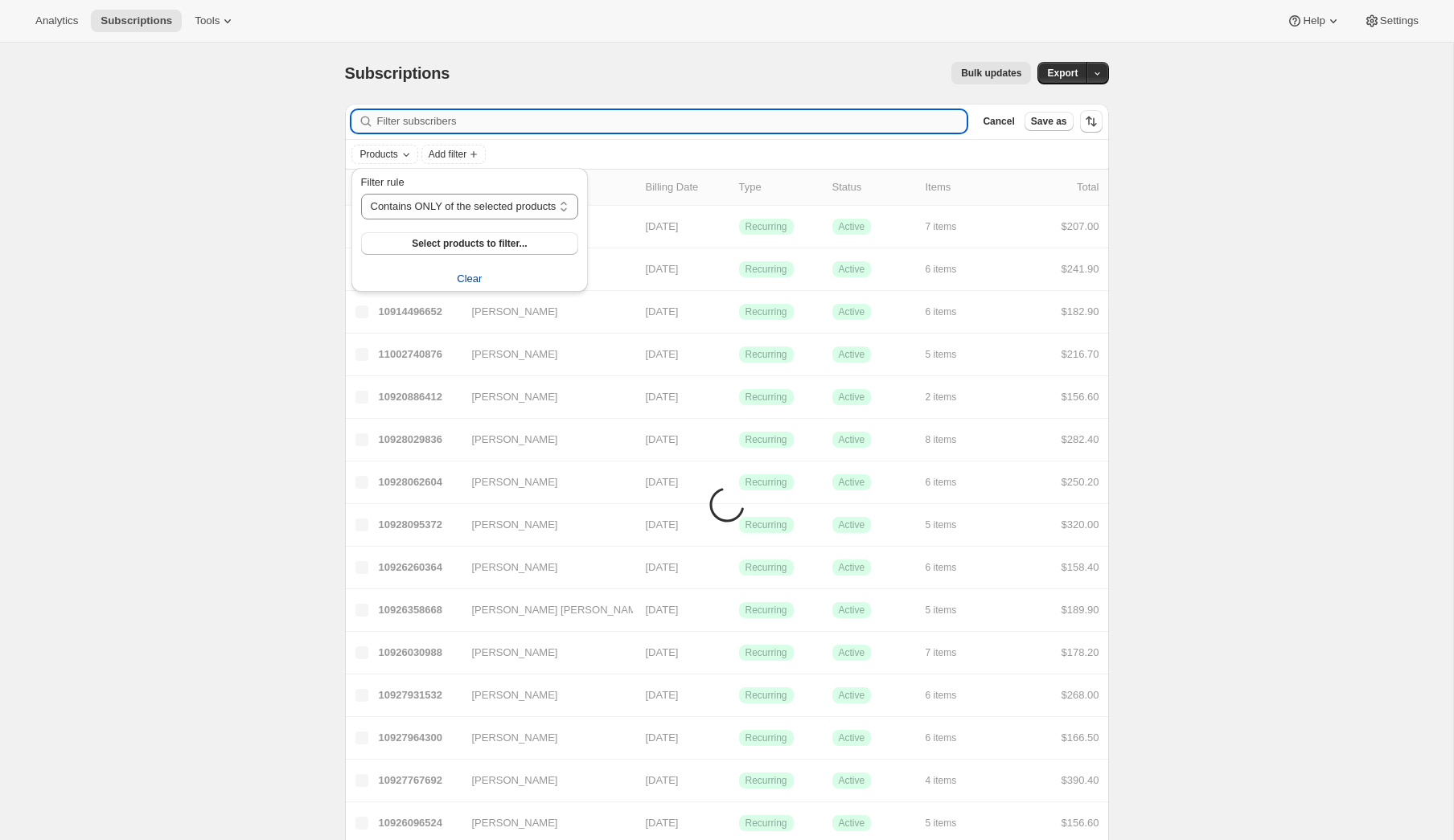
click at [720, 122] on input "Filter subscribers" at bounding box center [672, 121] width 590 height 22
